Goal: Task Accomplishment & Management: Complete application form

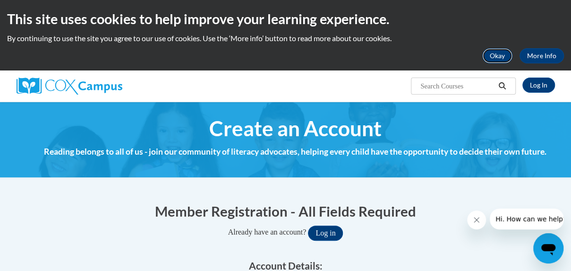
click at [491, 50] on button "Okay" at bounding box center [497, 55] width 30 height 15
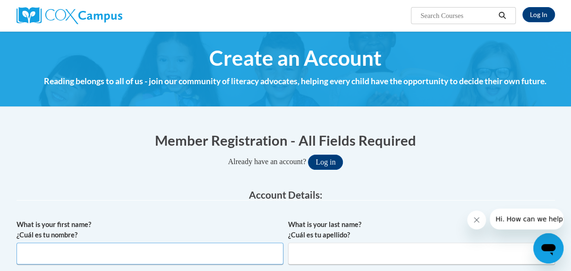
click at [107, 256] on input "What is your first name? ¿Cuál es tu nombre?" at bounding box center [150, 253] width 267 height 22
type input "Grenesha"
type input "[PERSON_NAME]"
type input "[EMAIL_ADDRESS][PERSON_NAME][DOMAIN_NAME]"
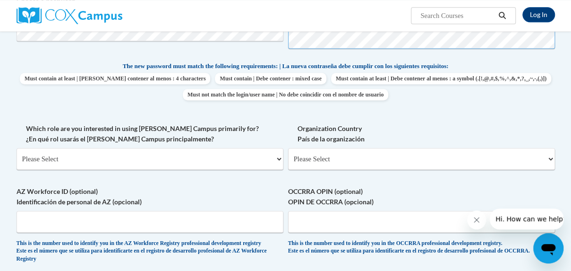
scroll to position [377, 0]
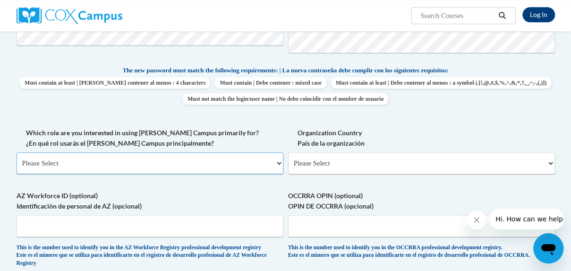
click at [256, 157] on select "Please Select College/University | Colegio/Universidad Community/Nonprofit Part…" at bounding box center [150, 163] width 267 height 22
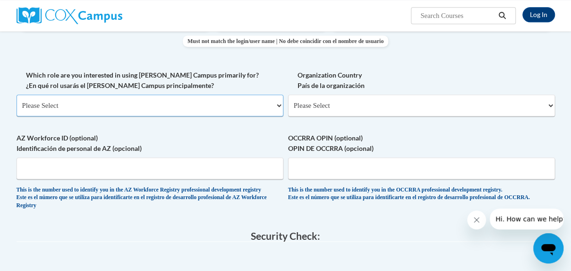
scroll to position [426, 0]
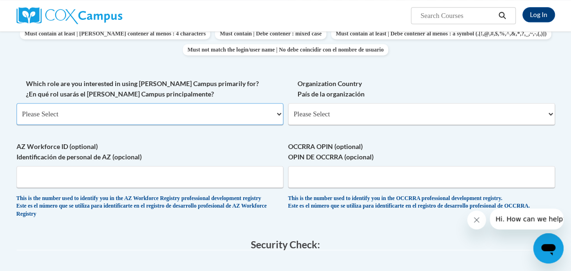
click at [256, 119] on select "Please Select College/University | Colegio/Universidad Community/Nonprofit Part…" at bounding box center [150, 114] width 267 height 22
select select "fbf2d438-af2f-41f8-98f1-81c410e29de3"
click at [17, 103] on select "Please Select College/University | Colegio/Universidad Community/Nonprofit Part…" at bounding box center [150, 114] width 267 height 22
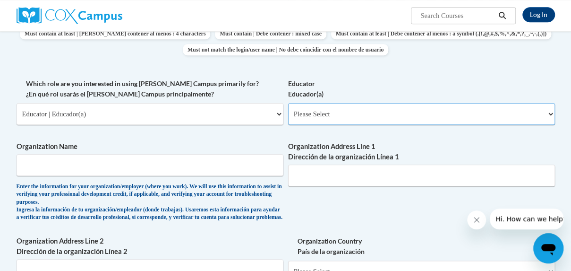
click at [307, 111] on select "Please Select Early Learning/Daycare Teacher/Family Home Care Provider | Maestr…" at bounding box center [421, 114] width 267 height 22
select select "5e2af403-4f2c-4e49-a02f-103e55d7b75b"
click at [288, 103] on select "Please Select Early Learning/Daycare Teacher/Family Home Care Provider | Maestr…" at bounding box center [421, 114] width 267 height 22
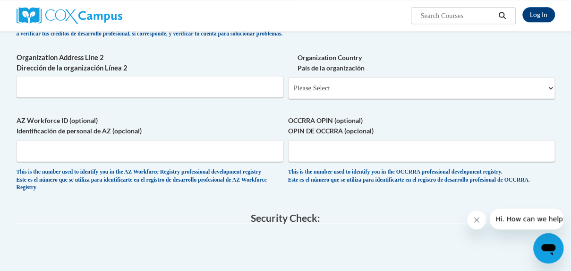
scroll to position [611, 0]
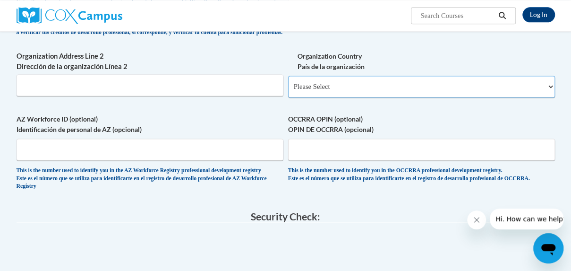
click at [518, 96] on select "Please Select [GEOGRAPHIC_DATA] | [GEOGRAPHIC_DATA] Outside of [GEOGRAPHIC_DATA…" at bounding box center [421, 87] width 267 height 22
select select "ad49bcad-a171-4b2e-b99c-48b446064914"
click at [288, 83] on select "Please Select [GEOGRAPHIC_DATA] | [GEOGRAPHIC_DATA] Outside of [GEOGRAPHIC_DATA…" at bounding box center [421, 87] width 267 height 22
select select
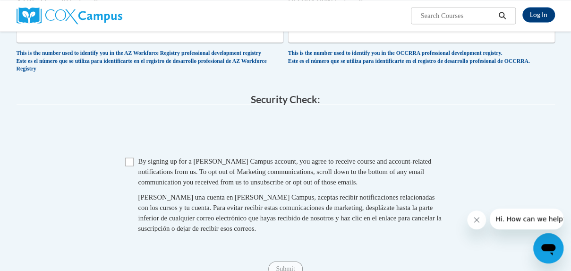
scroll to position [828, 0]
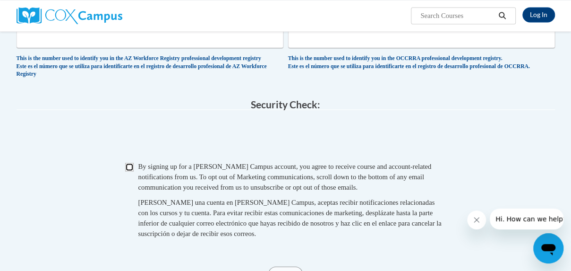
click at [126, 171] on input "Checkbox" at bounding box center [129, 166] width 9 height 9
checkbox input "true"
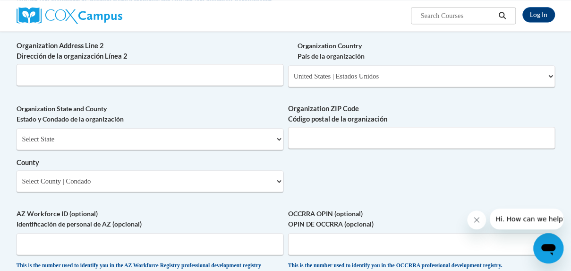
scroll to position [849, 0]
